Goal: Information Seeking & Learning: Learn about a topic

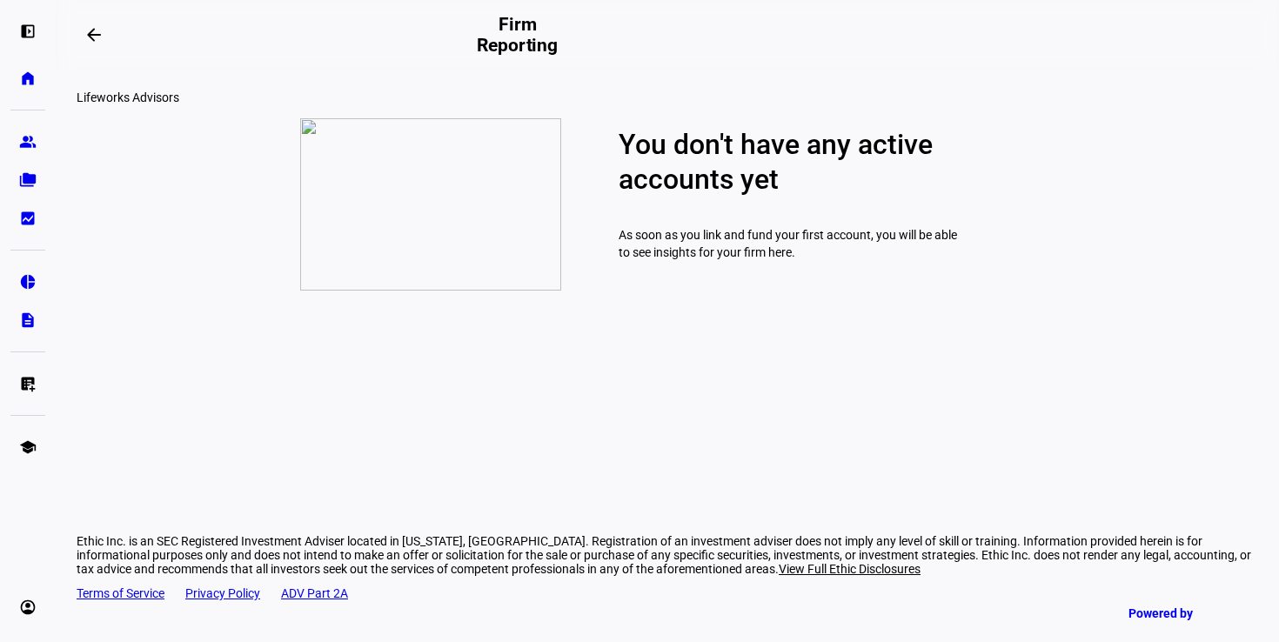
click at [1177, 163] on div "Lifeworks Advisors You don't have any active accounts yet As soon as you link a…" at bounding box center [667, 197] width 1181 height 214
click at [20, 140] on eth-mat-symbol "group" at bounding box center [27, 141] width 17 height 17
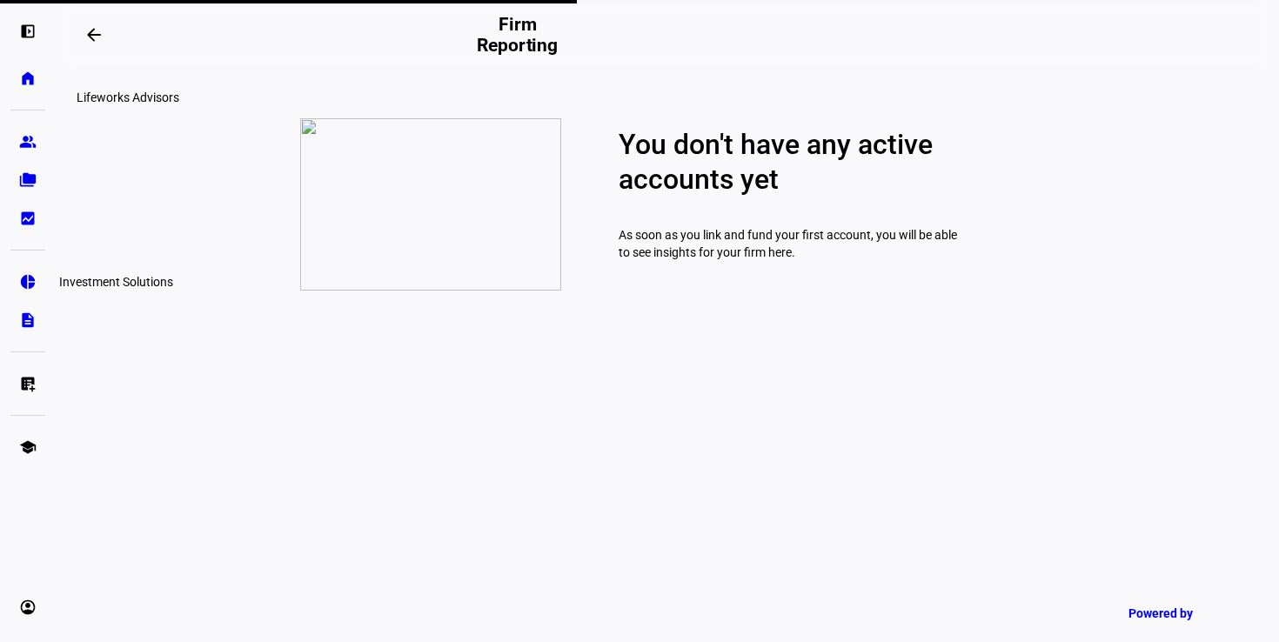
click at [26, 273] on eth-mat-symbol "pie_chart" at bounding box center [27, 281] width 17 height 17
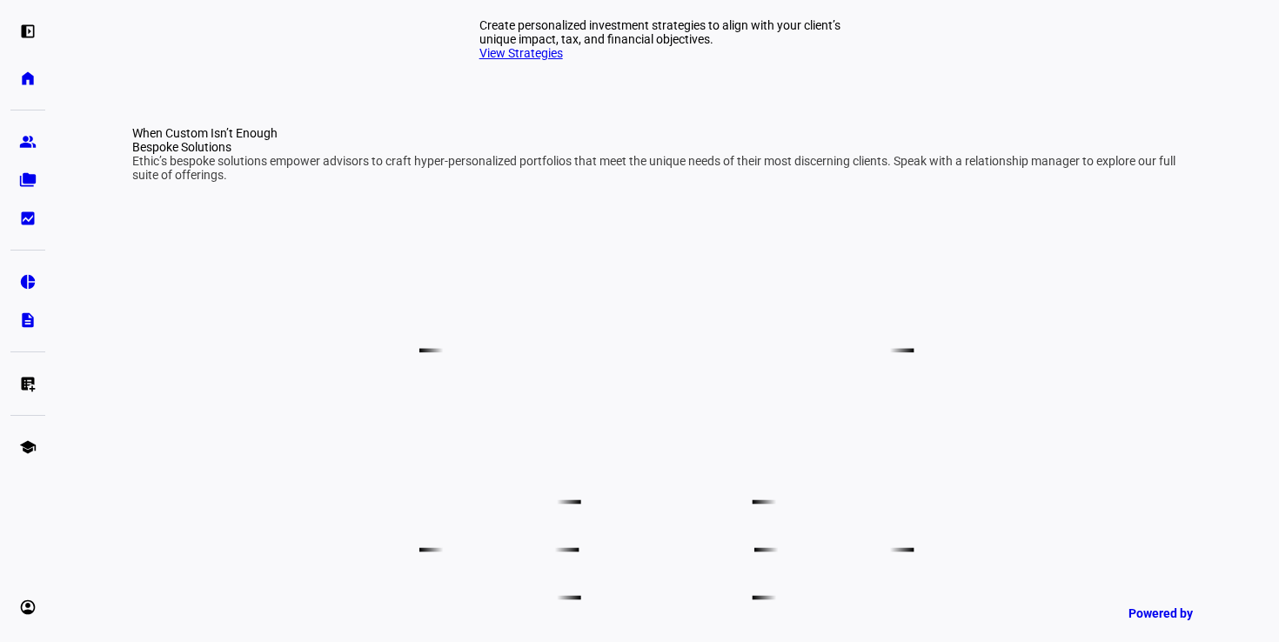
scroll to position [844, 0]
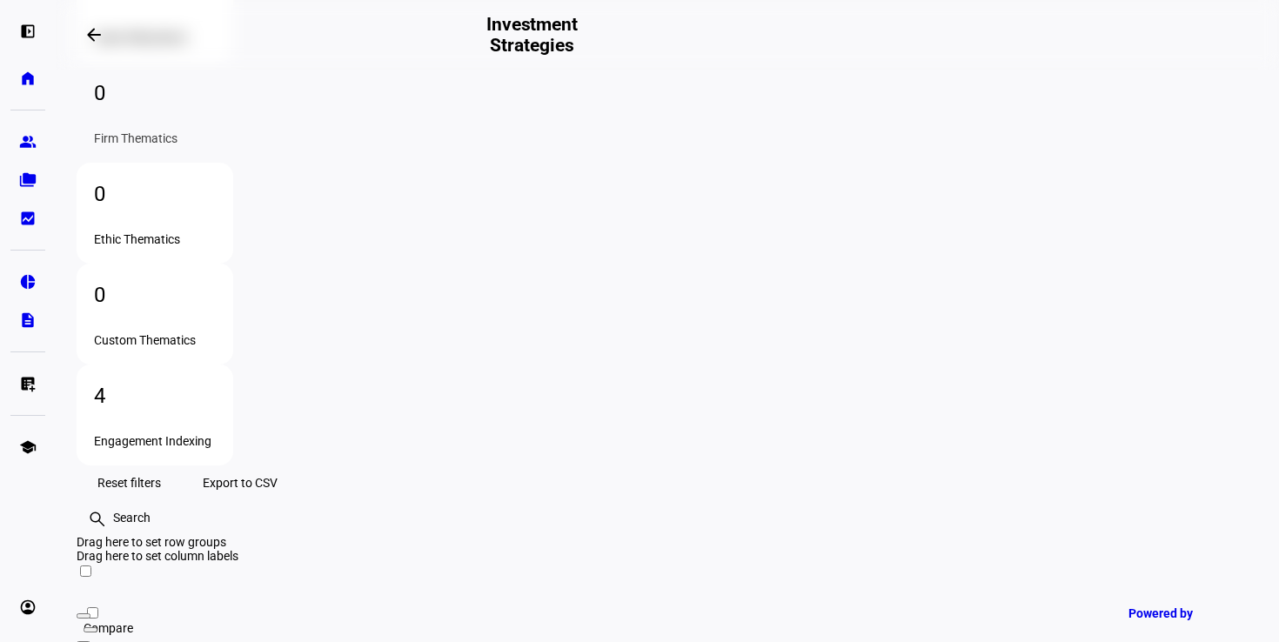
scroll to position [144, 0]
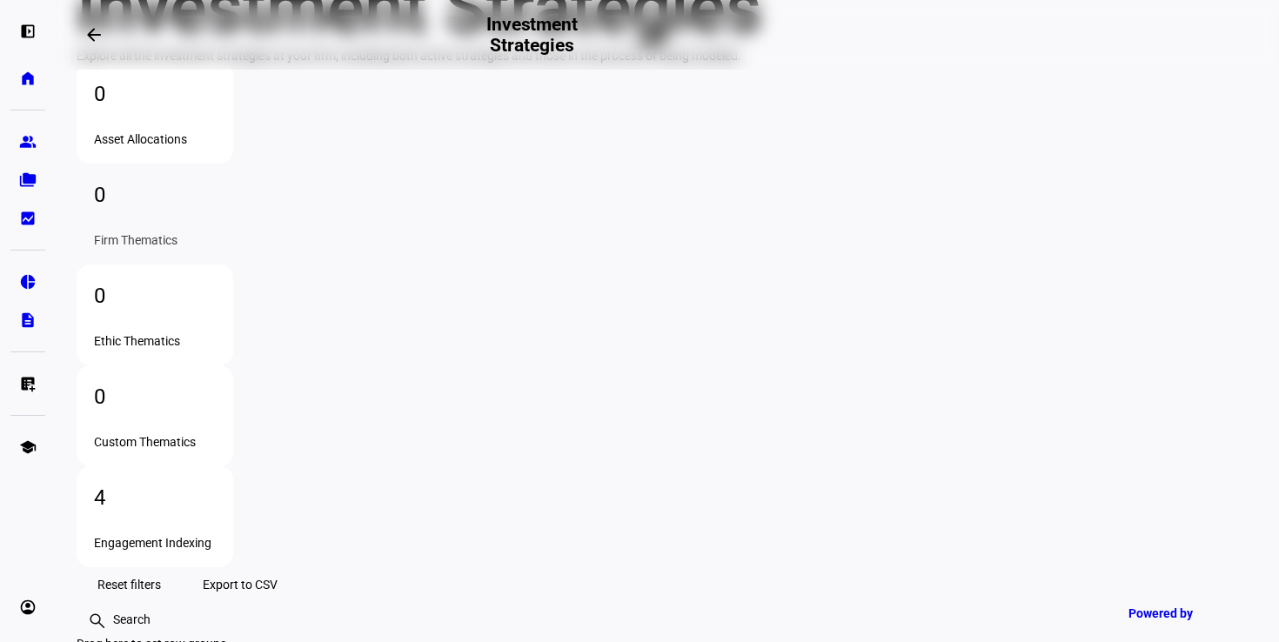
click at [216, 484] on div "4" at bounding box center [155, 498] width 122 height 28
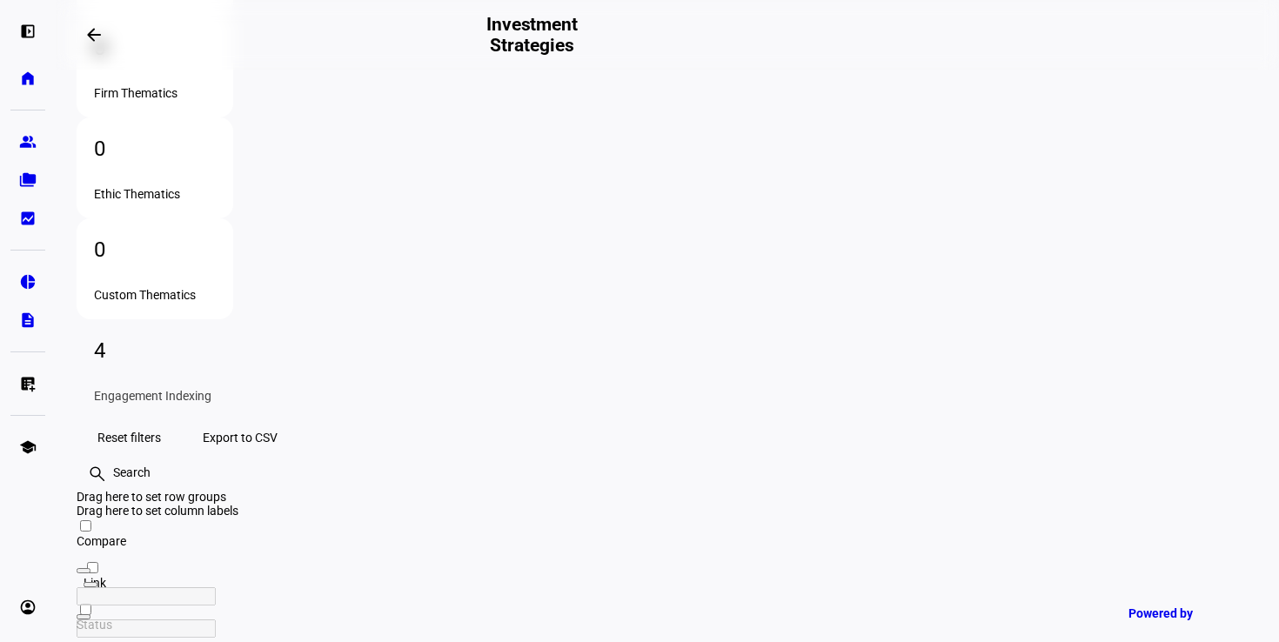
scroll to position [231, 0]
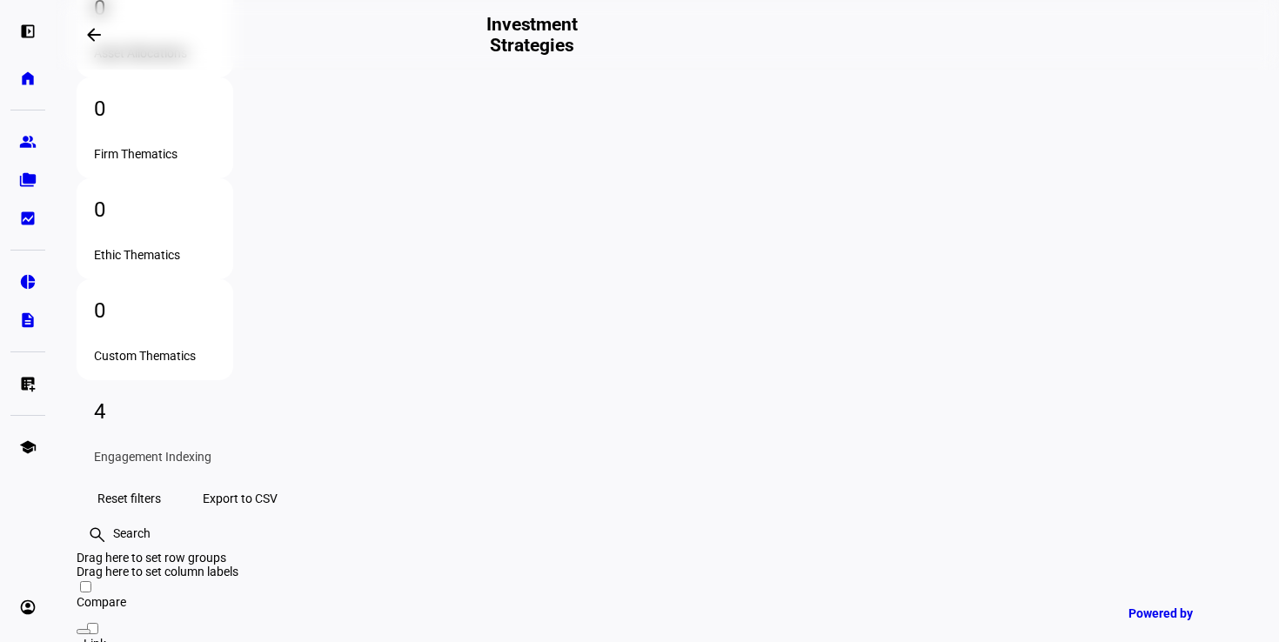
click at [277, 481] on span "Export to CSV" at bounding box center [240, 498] width 75 height 35
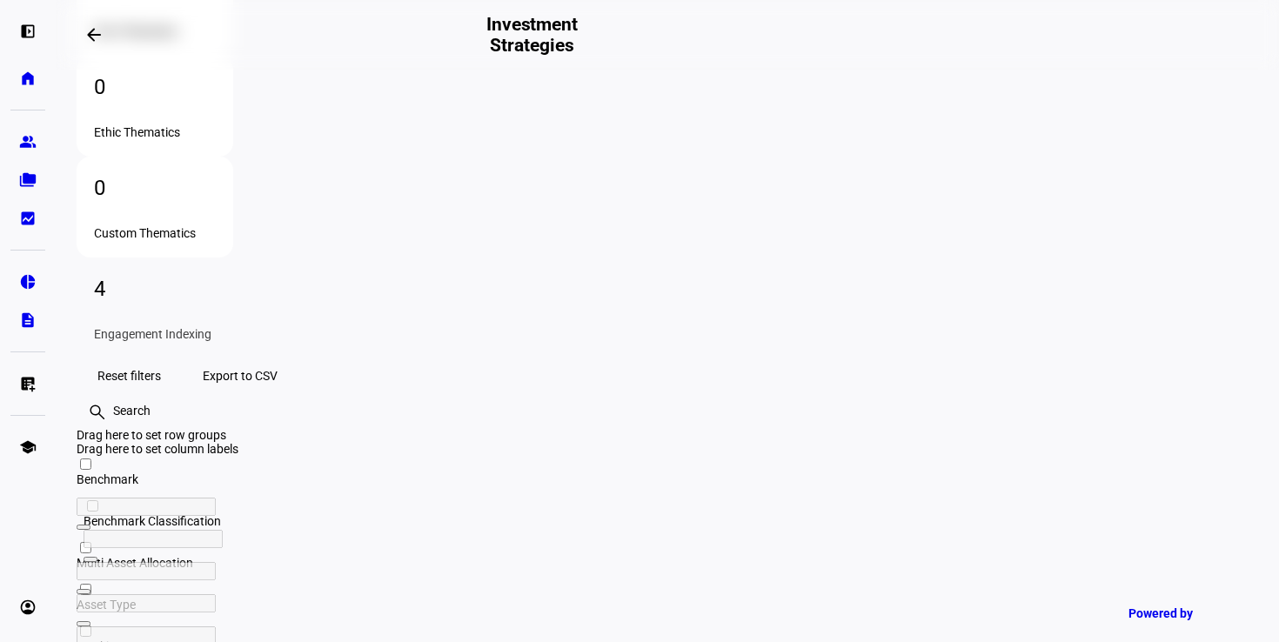
scroll to position [0, 687]
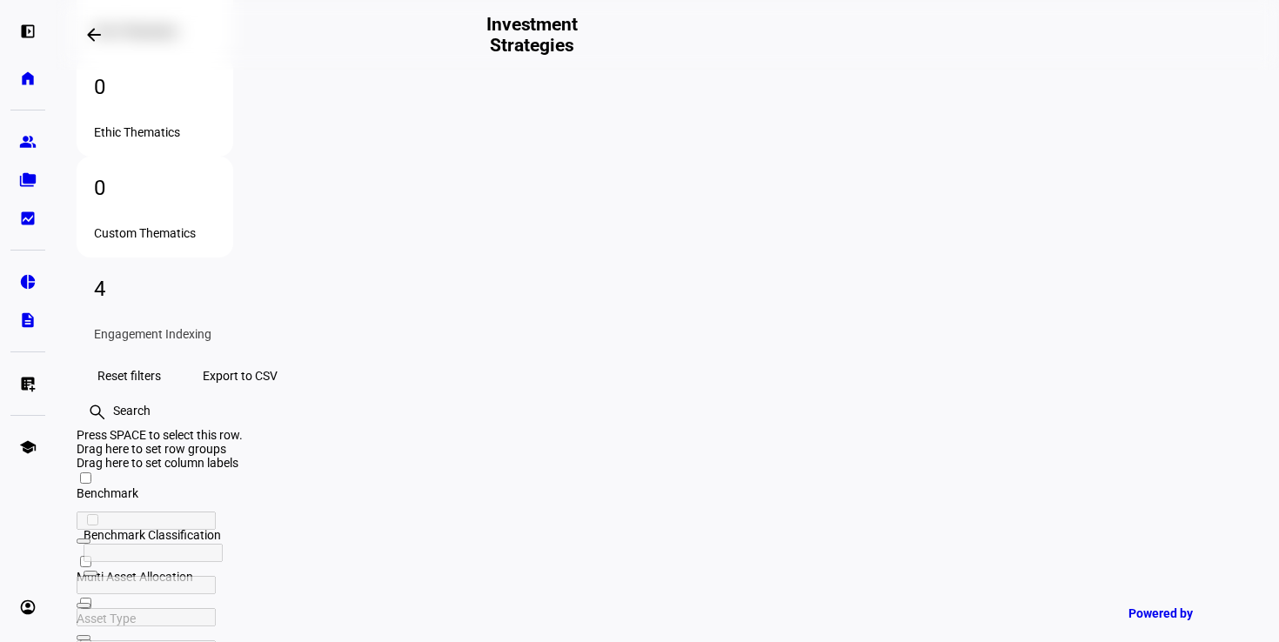
drag, startPoint x: 973, startPoint y: 324, endPoint x: 983, endPoint y: 442, distance: 118.7
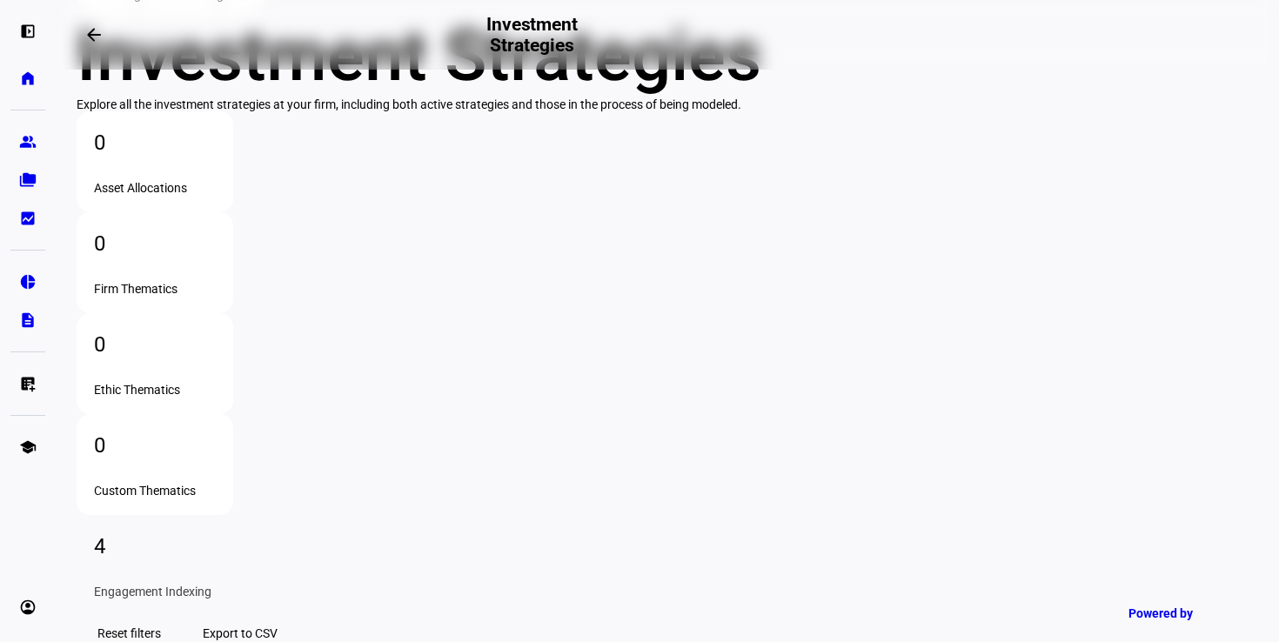
scroll to position [0, 0]
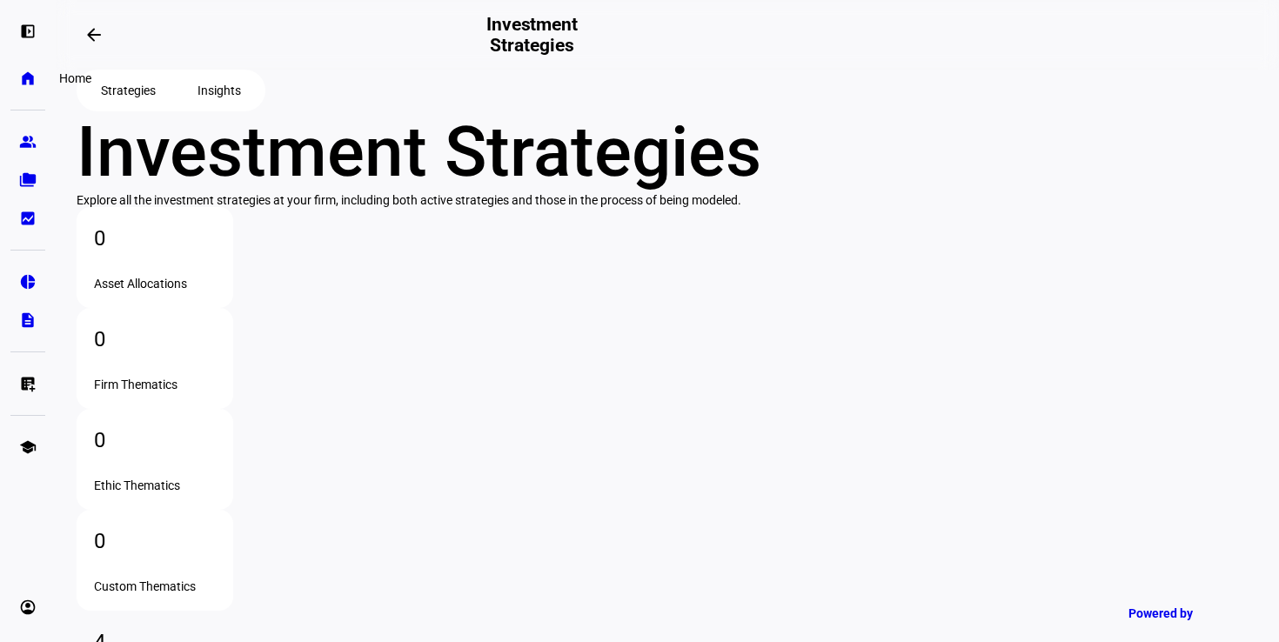
click at [32, 73] on eth-mat-symbol "home" at bounding box center [27, 78] width 17 height 17
